Goal: Information Seeking & Learning: Learn about a topic

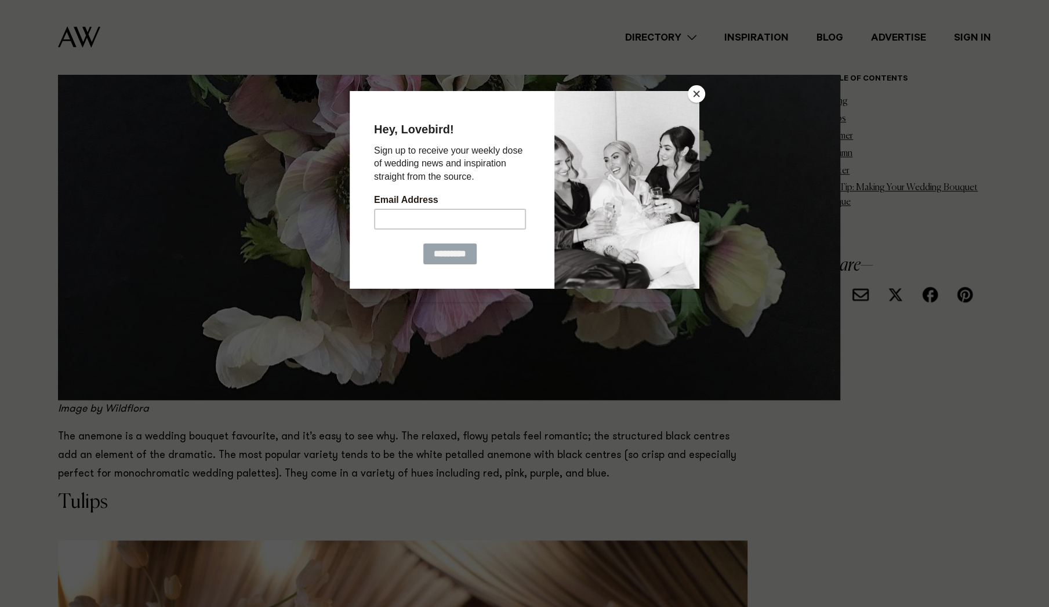
scroll to position [903, 0]
click at [696, 94] on button "Close" at bounding box center [696, 93] width 17 height 17
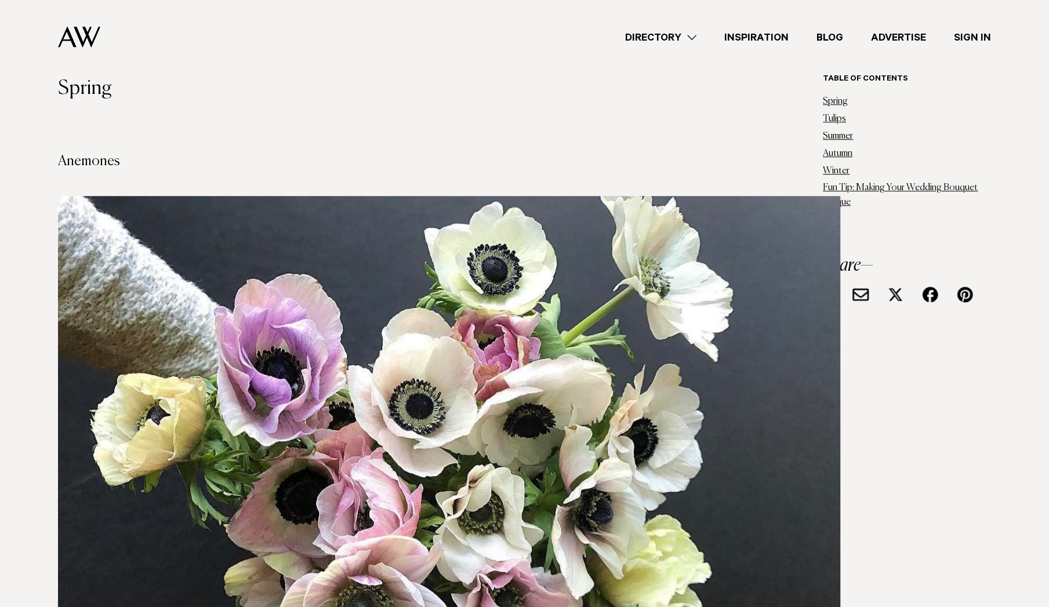
scroll to position [481, 0]
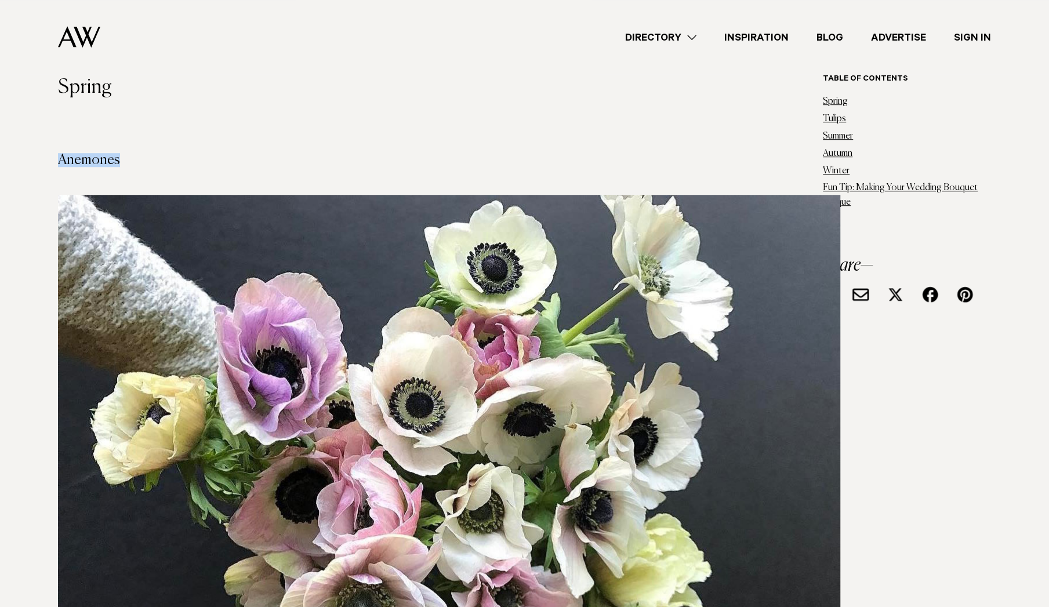
drag, startPoint x: 125, startPoint y: 156, endPoint x: 61, endPoint y: 158, distance: 63.8
click at [61, 158] on h4 "Anemones" at bounding box center [402, 160] width 689 height 14
copy h4 "Anemones"
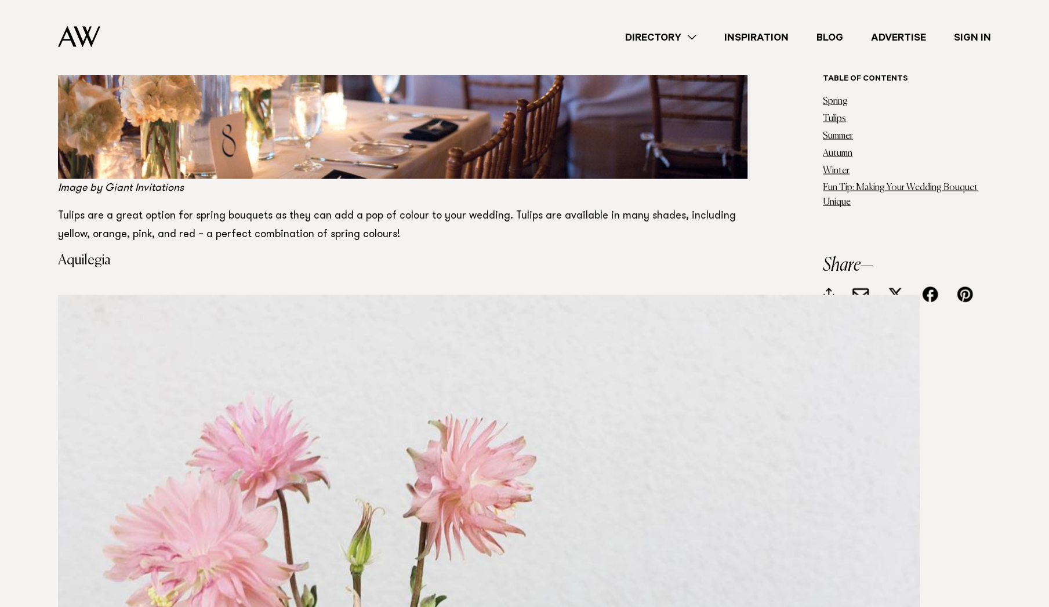
scroll to position [1726, 0]
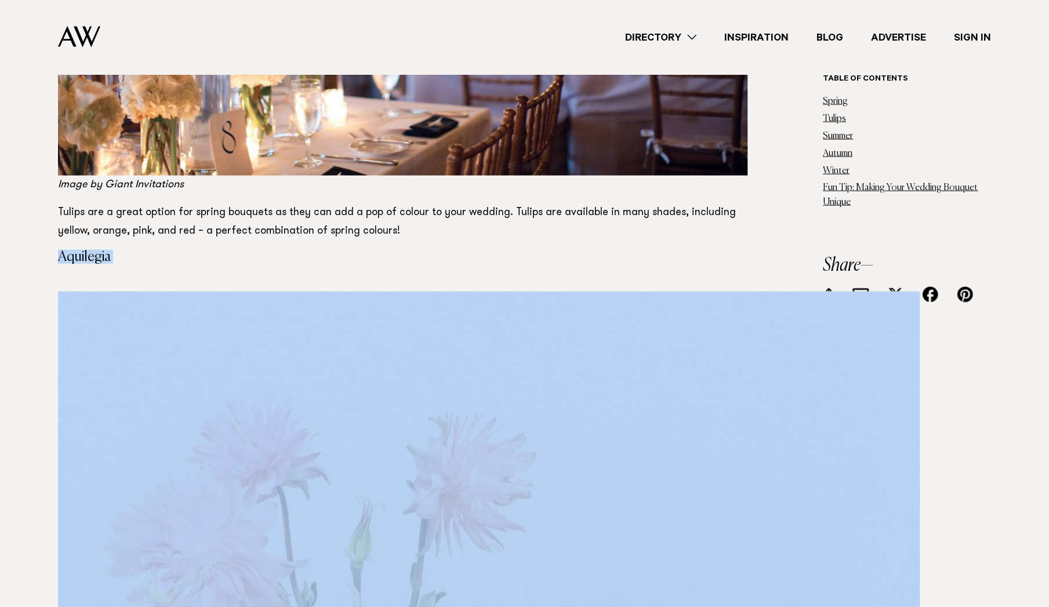
drag, startPoint x: 109, startPoint y: 267, endPoint x: 60, endPoint y: 257, distance: 50.3
copy section "Aquilegia"
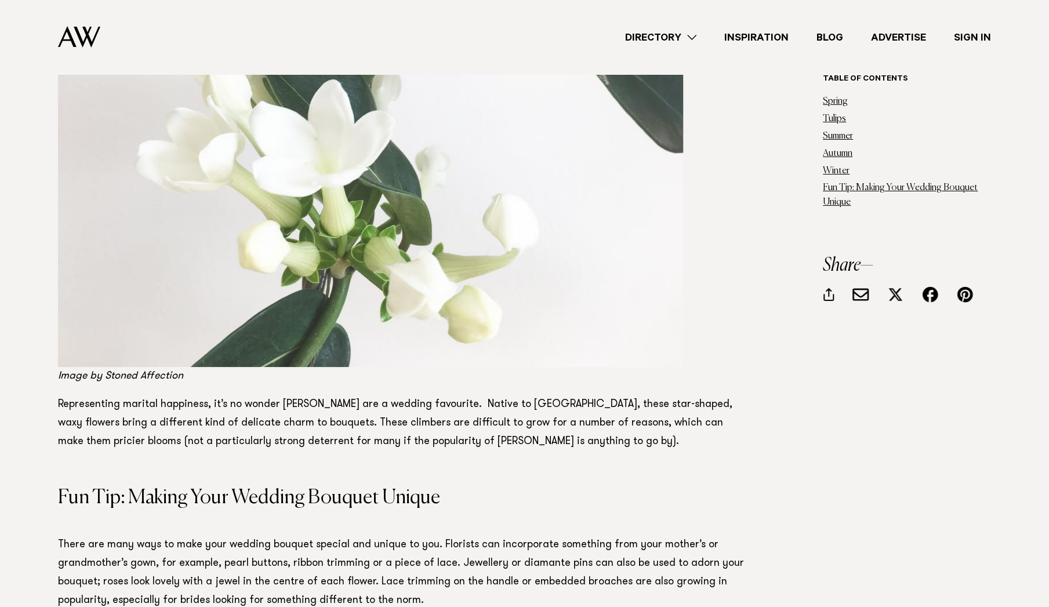
scroll to position [25061, 0]
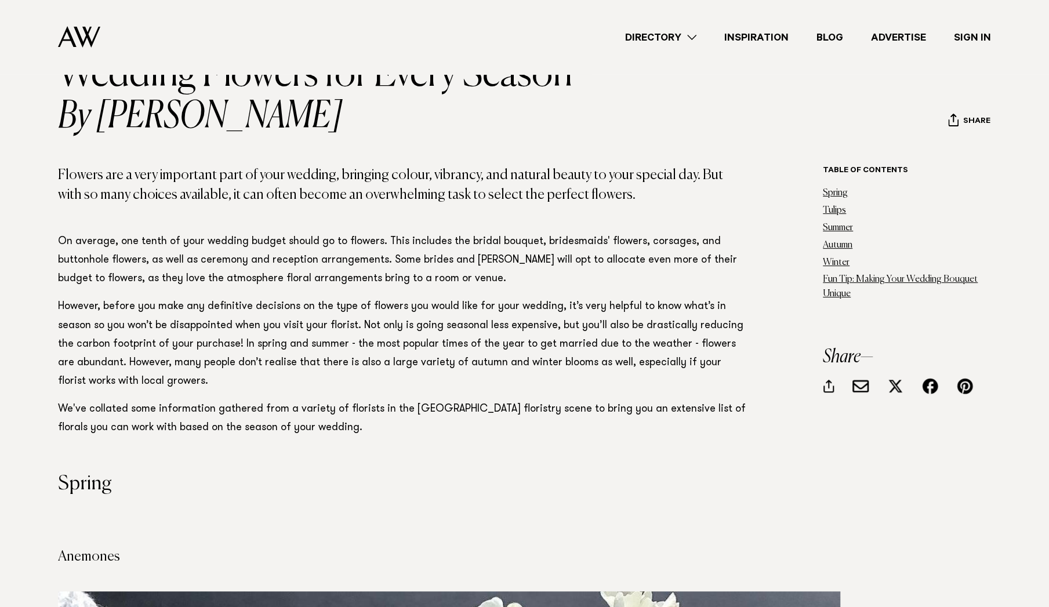
scroll to position [61, 0]
